Goal: Transaction & Acquisition: Purchase product/service

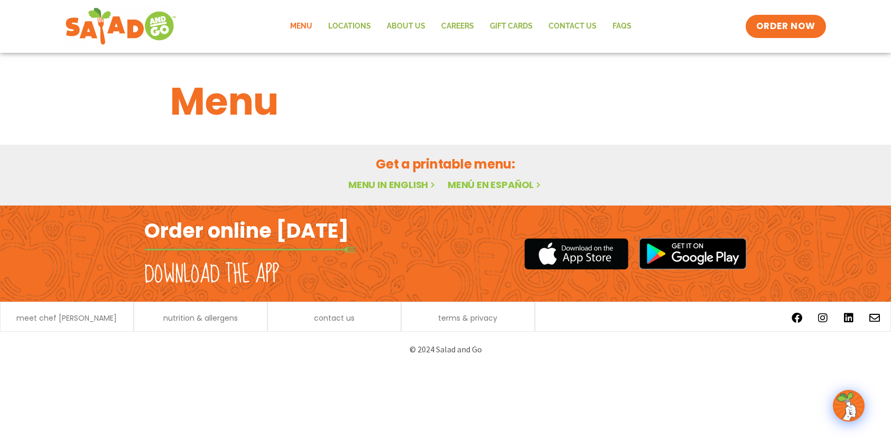
click at [367, 184] on link "Menu in English" at bounding box center [392, 184] width 89 height 13
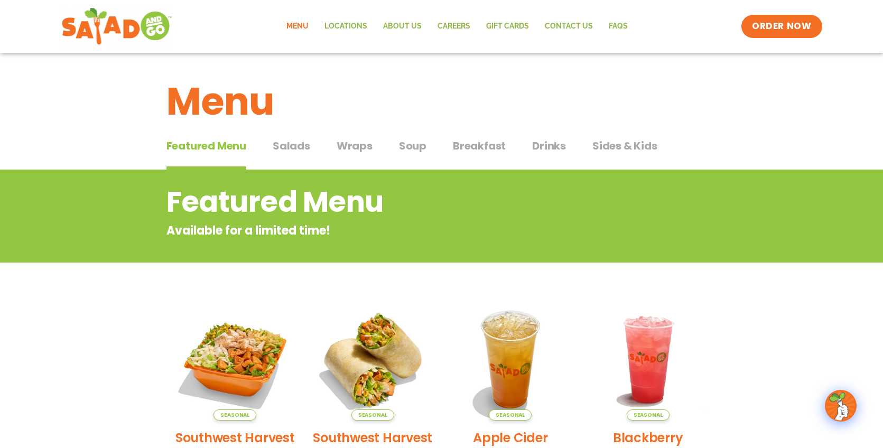
click at [304, 146] on span "Salads" at bounding box center [292, 146] width 38 height 16
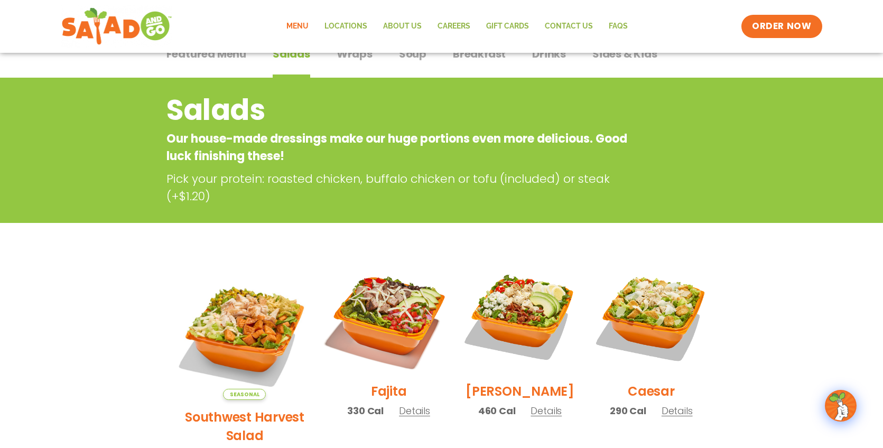
scroll to position [79, 0]
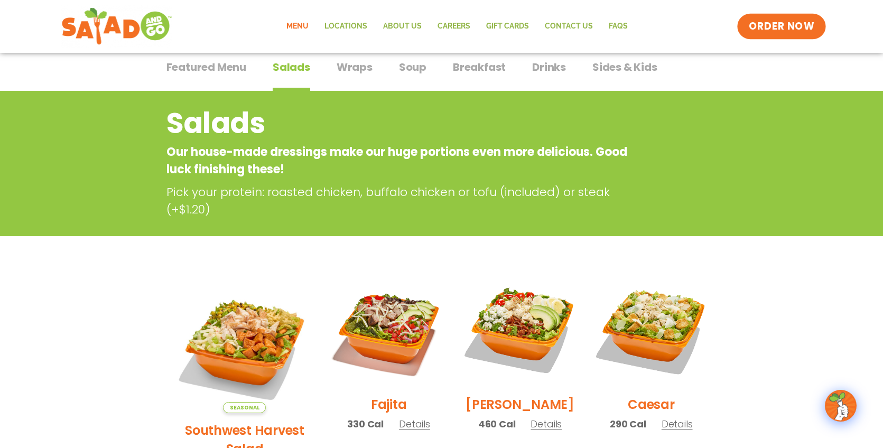
click at [797, 26] on span "ORDER NOW" at bounding box center [782, 27] width 66 height 14
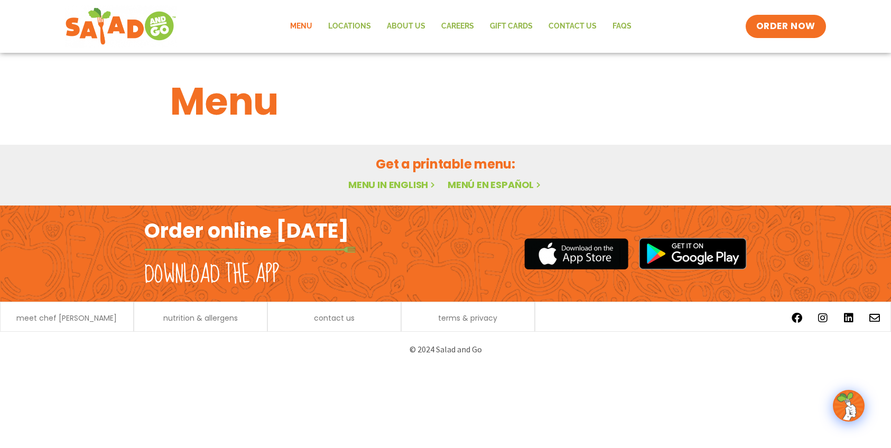
click at [571, 367] on html "Menu Locations About Us Careers GIFT CARDS Contact Us FAQs Menu Menu Locations …" at bounding box center [445, 183] width 891 height 367
